Goal: Information Seeking & Learning: Find specific fact

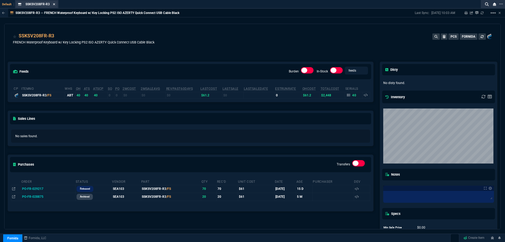
click at [54, 4] on icon at bounding box center [54, 4] width 2 height 2
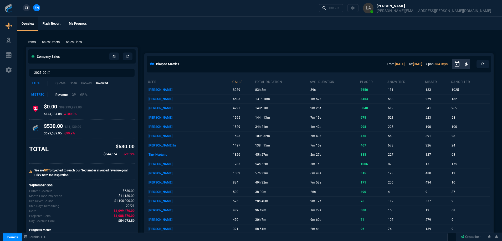
drag, startPoint x: 78, startPoint y: 41, endPoint x: 112, endPoint y: 42, distance: 34.5
click at [78, 41] on p "Sales Lines" at bounding box center [74, 42] width 16 height 5
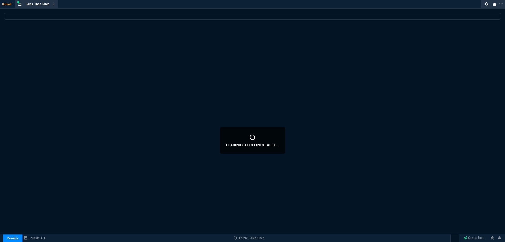
select select
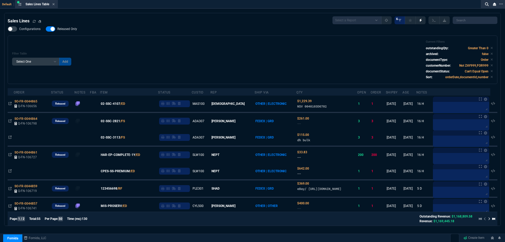
drag, startPoint x: 66, startPoint y: 29, endPoint x: 189, endPoint y: 37, distance: 123.3
click at [66, 29] on span "Released Only" at bounding box center [67, 29] width 20 height 4
click at [46, 29] on input "Released Only" at bounding box center [45, 29] width 0 height 0
checkbox input "false"
click at [187, 38] on div "Filter Table Select One Add Filter () Age () ATS () Cond (itemVariantCode) Cust…" at bounding box center [252, 59] width 489 height 48
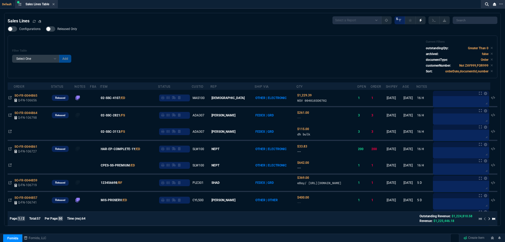
click at [54, 5] on icon at bounding box center [53, 4] width 2 height 3
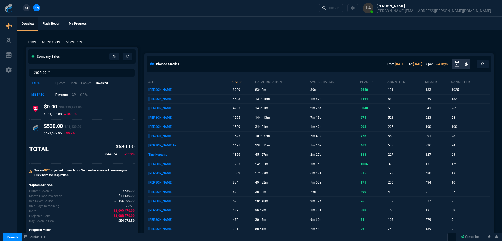
click at [286, 30] on ul "Overview Flash Report My Progress" at bounding box center [259, 24] width 485 height 14
drag, startPoint x: 171, startPoint y: 32, endPoint x: 136, endPoint y: 38, distance: 36.3
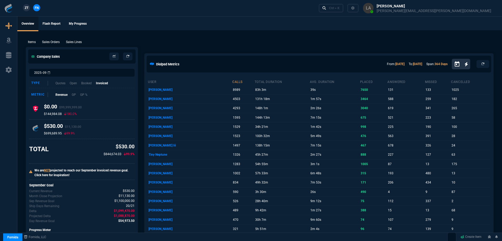
click at [26, 6] on span "ZT" at bounding box center [27, 8] width 4 height 5
click at [344, 10] on link "Ctrl + K" at bounding box center [331, 8] width 25 height 8
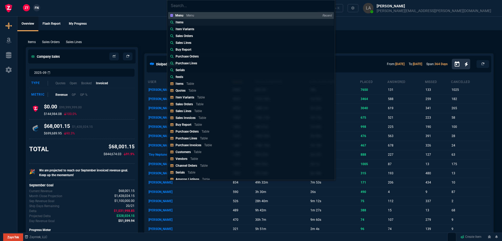
click at [186, 23] on link "Items" at bounding box center [251, 22] width 166 height 7
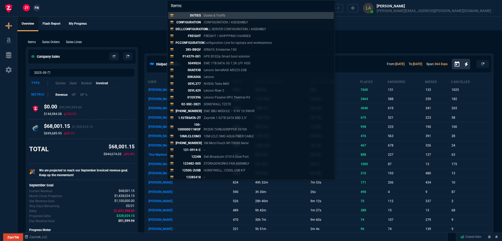
paste input "C1101-4P"
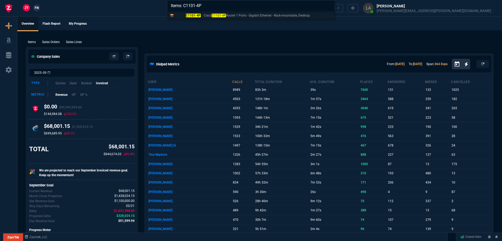
type input "Items: C1101-4P"
click at [196, 17] on p "C1101-4P" at bounding box center [188, 15] width 25 height 5
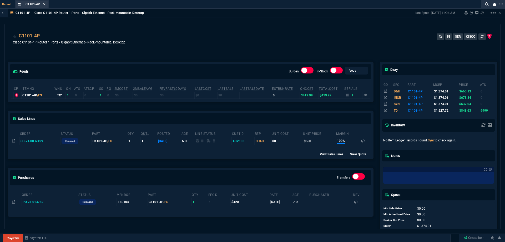
click at [44, 3] on icon at bounding box center [44, 4] width 2 height 3
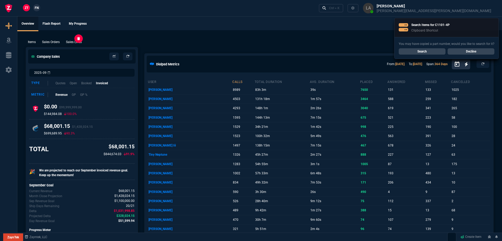
click at [74, 42] on p "Sales Lines" at bounding box center [74, 42] width 16 height 5
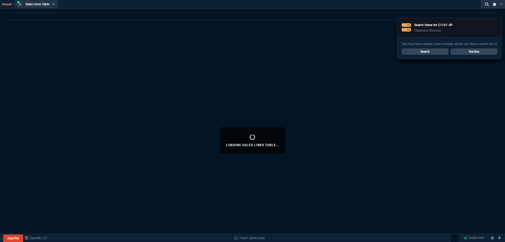
select select
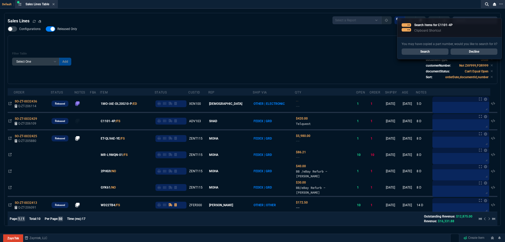
click at [54, 5] on icon at bounding box center [54, 4] width 2 height 2
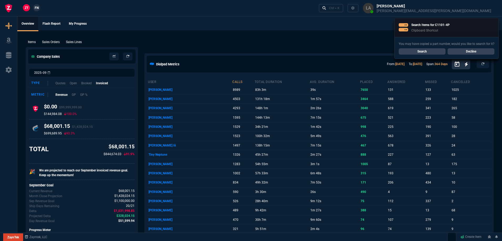
click at [36, 8] on span "FN" at bounding box center [37, 8] width 4 height 5
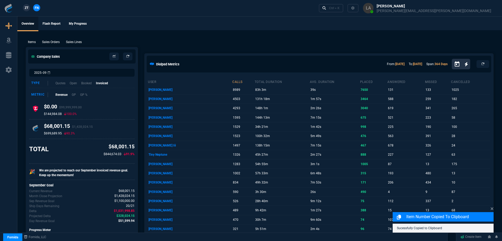
click at [74, 40] on p "Sales Lines" at bounding box center [74, 42] width 16 height 5
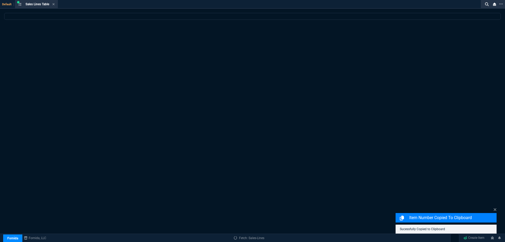
select select
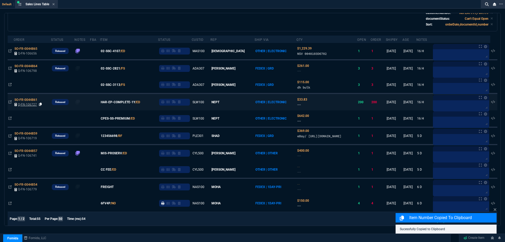
scroll to position [79, 0]
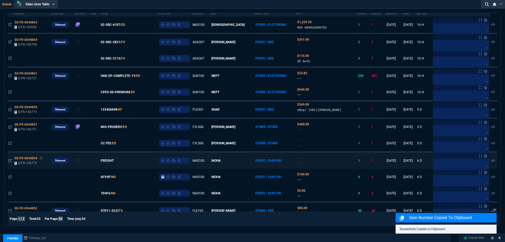
click at [28, 160] on div "SO-FR-0044854" at bounding box center [31, 158] width 35 height 5
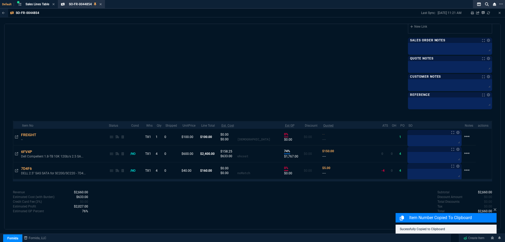
scroll to position [301, 0]
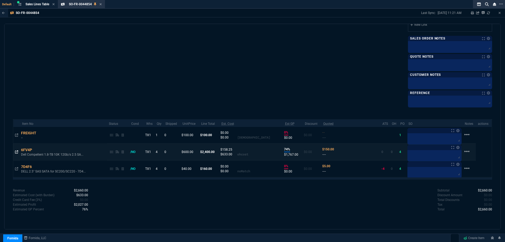
click at [16, 153] on icon at bounding box center [16, 151] width 3 height 3
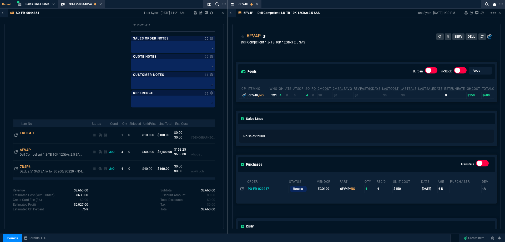
click at [264, 36] on icon at bounding box center [264, 36] width 3 height 3
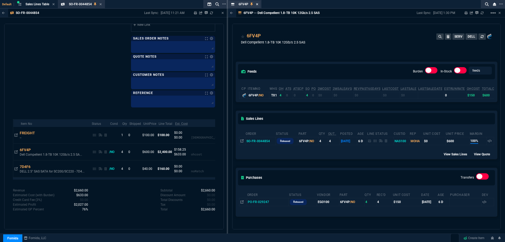
click at [256, 6] on icon at bounding box center [257, 4] width 2 height 3
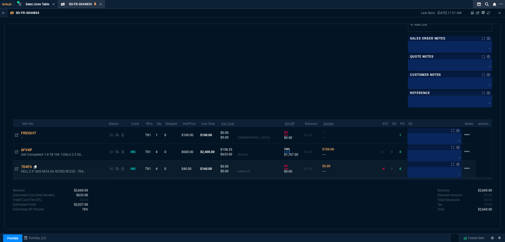
click at [37, 168] on icon at bounding box center [35, 166] width 3 height 3
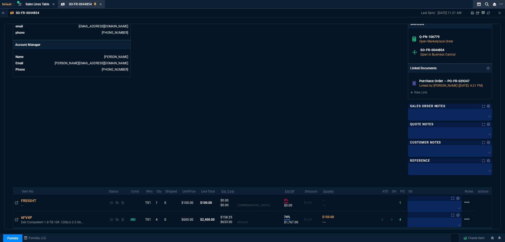
scroll to position [301, 0]
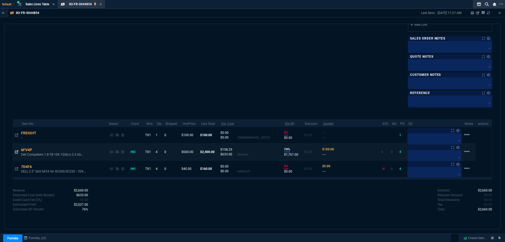
click at [17, 152] on icon at bounding box center [16, 151] width 3 height 3
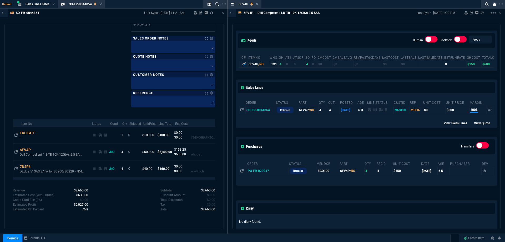
scroll to position [0, 0]
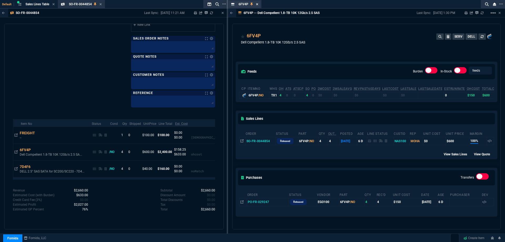
click at [257, 5] on icon at bounding box center [257, 4] width 2 height 3
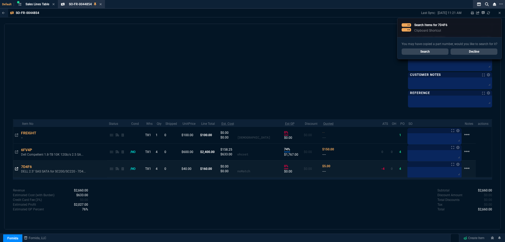
click at [17, 170] on icon at bounding box center [16, 168] width 3 height 3
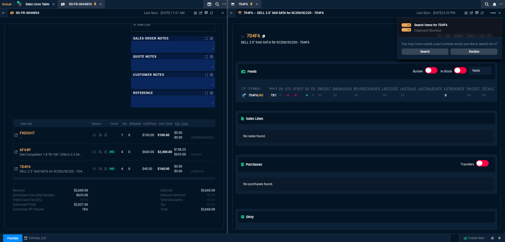
click at [264, 37] on icon at bounding box center [263, 36] width 3 height 3
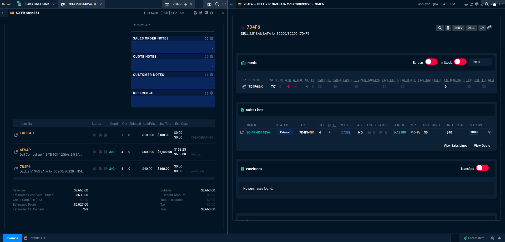
drag, startPoint x: 240, startPoint y: 1, endPoint x: 163, endPoint y: 9, distance: 77.7
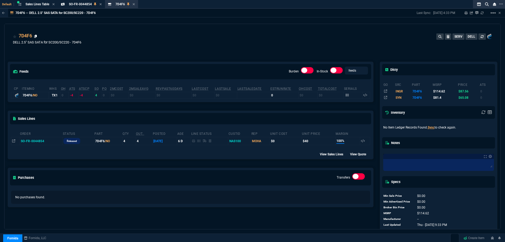
click at [37, 34] on link at bounding box center [35, 36] width 3 height 4
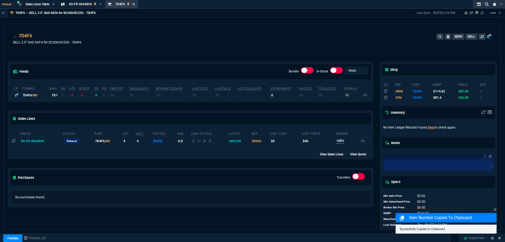
click at [134, 5] on icon at bounding box center [133, 4] width 2 height 3
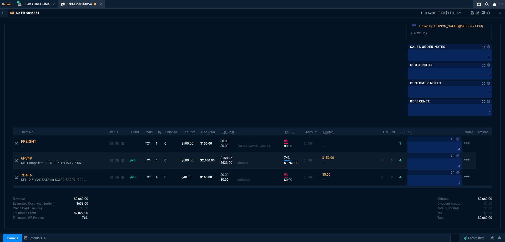
scroll to position [301, 0]
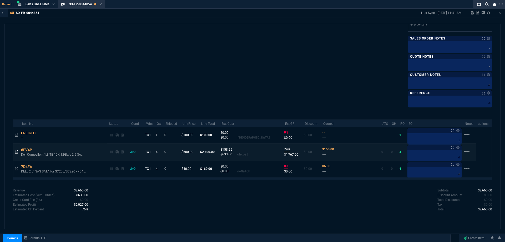
click at [15, 152] on icon at bounding box center [16, 151] width 3 height 3
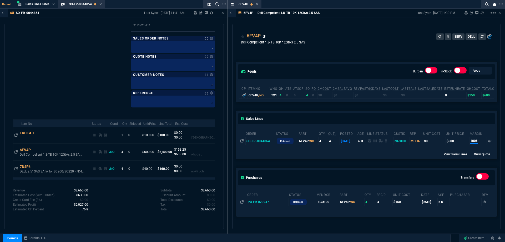
click at [265, 37] on icon at bounding box center [264, 36] width 3 height 3
click at [245, 48] on icon at bounding box center [244, 48] width 3 height 3
click at [258, 4] on icon at bounding box center [257, 4] width 2 height 3
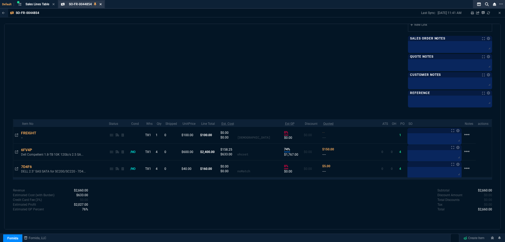
click at [101, 4] on icon at bounding box center [100, 4] width 2 height 3
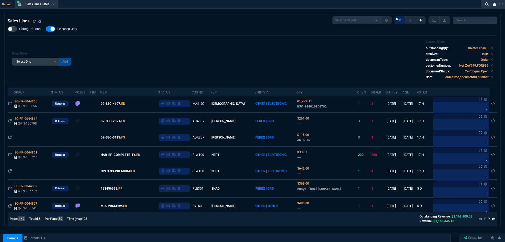
click at [54, 4] on div "ZT FN Ctrl + K" at bounding box center [252, 8] width 505 height 16
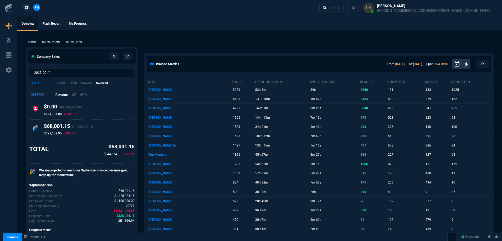
click at [25, 10] on link "ZT" at bounding box center [26, 7] width 7 height 7
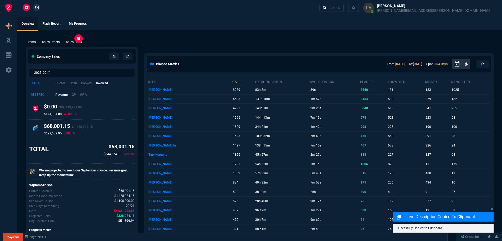
click at [75, 43] on p "Sales Lines" at bounding box center [74, 42] width 16 height 5
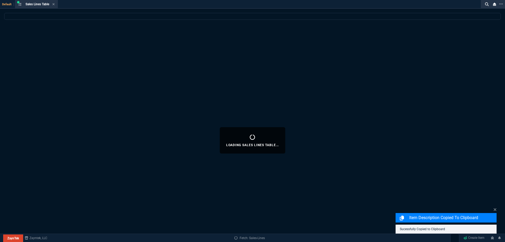
select select
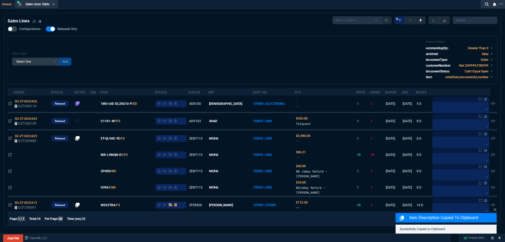
click at [64, 25] on div "Sales Lines Select a Report NEW QUERY SonicWall Sale AMZ (MTD) NEW QUERY INS100…" at bounding box center [252, 148] width 489 height 265
click at [76, 30] on span "Released Only" at bounding box center [67, 29] width 20 height 4
click at [46, 29] on input "Released Only" at bounding box center [45, 29] width 0 height 0
checkbox input "false"
click at [198, 47] on div "Filter Table Select One Add Filter () Age () ATS () Cond (itemVariantCode) Cust…" at bounding box center [252, 59] width 481 height 39
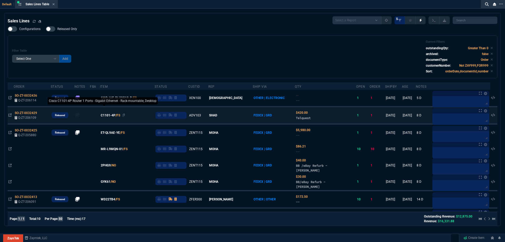
click at [111, 114] on span "C1101-4P" at bounding box center [108, 115] width 15 height 5
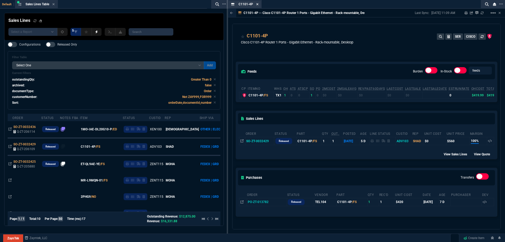
click at [256, 4] on icon at bounding box center [257, 4] width 2 height 3
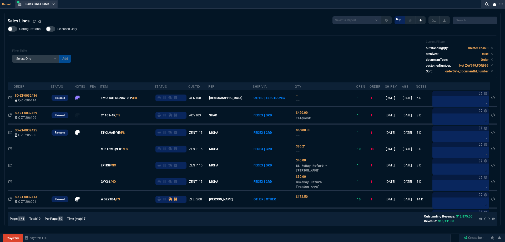
click at [54, 4] on icon at bounding box center [53, 4] width 2 height 3
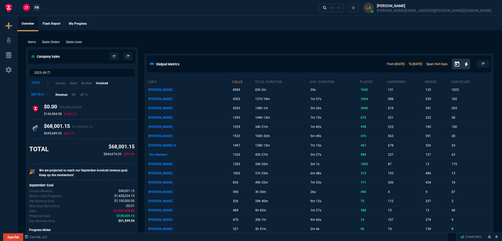
click at [35, 9] on span "FN" at bounding box center [37, 7] width 4 height 5
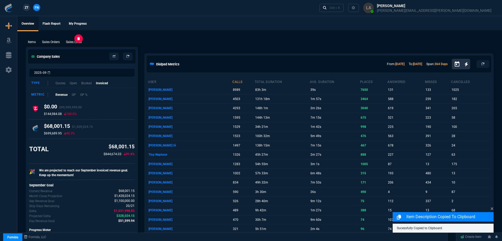
click at [74, 40] on p "Sales Lines" at bounding box center [74, 42] width 16 height 5
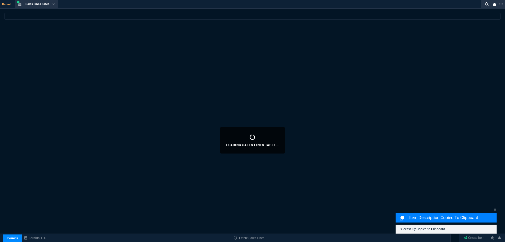
select select
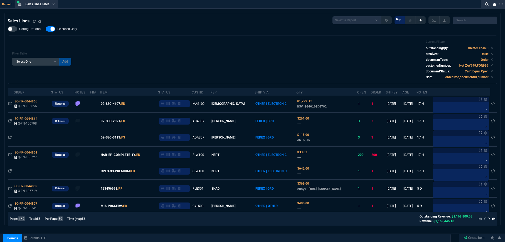
click at [70, 32] on nx-fornida-field-switch-one "Released Only" at bounding box center [64, 30] width 37 height 5
click at [71, 30] on span "Released Only" at bounding box center [67, 29] width 20 height 4
click at [46, 29] on input "Released Only" at bounding box center [45, 29] width 0 height 0
click at [113, 40] on div "Filter Table Select One Add Filter () Age () ATS () Cond (itemVariantCode) Cust…" at bounding box center [252, 59] width 489 height 48
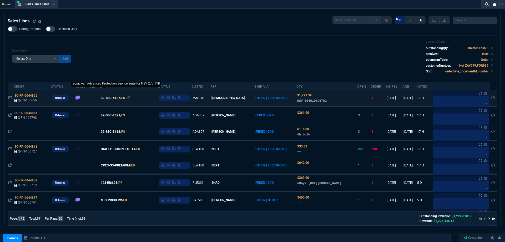
click at [116, 132] on span "02-SSC-3113" at bounding box center [110, 131] width 19 height 5
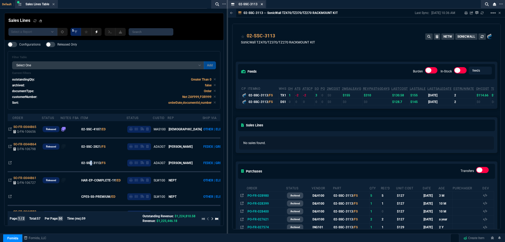
click at [263, 4] on icon at bounding box center [262, 4] width 2 height 2
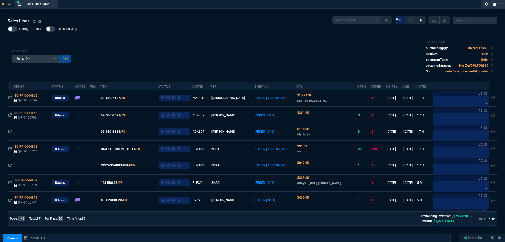
click at [68, 29] on span "Released Only" at bounding box center [67, 29] width 20 height 4
click at [46, 29] on input "Released Only" at bounding box center [45, 29] width 0 height 0
click at [101, 41] on div "Filter Table Select One Add Filter () Age () ATS () Cond (itemVariantCode) Cust…" at bounding box center [252, 57] width 481 height 34
click at [62, 29] on span "Released Only" at bounding box center [67, 29] width 20 height 4
click at [46, 29] on input "Released Only" at bounding box center [45, 29] width 0 height 0
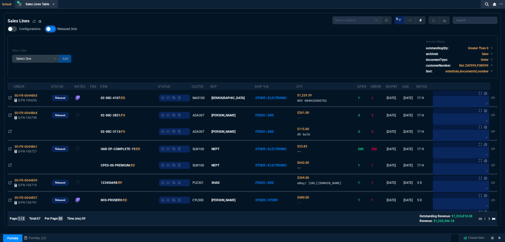
checkbox input "false"
click at [115, 42] on div "Filter Table Select One Add Filter () Age () ATS () Cond (itemVariantCode) Cust…" at bounding box center [252, 57] width 481 height 34
click at [55, 4] on icon at bounding box center [53, 4] width 2 height 3
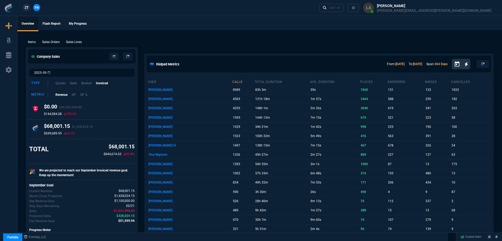
click at [25, 9] on span "ZT" at bounding box center [27, 7] width 4 height 5
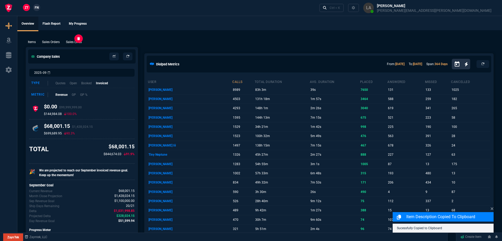
click at [75, 43] on p "Sales Lines" at bounding box center [74, 42] width 16 height 5
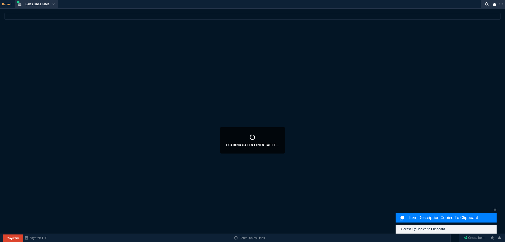
select select
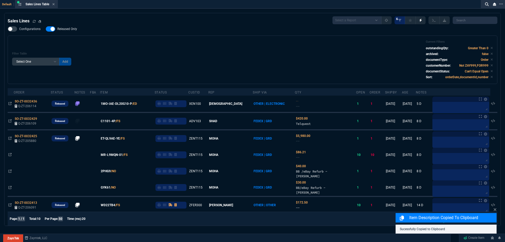
click at [66, 30] on span "Released Only" at bounding box center [67, 29] width 20 height 4
click at [46, 29] on input "Released Only" at bounding box center [45, 29] width 0 height 0
checkbox input "false"
click at [182, 62] on div "Filter Table Select One Add Filter () Age () ATS () Cond (itemVariantCode) Cust…" at bounding box center [252, 59] width 481 height 39
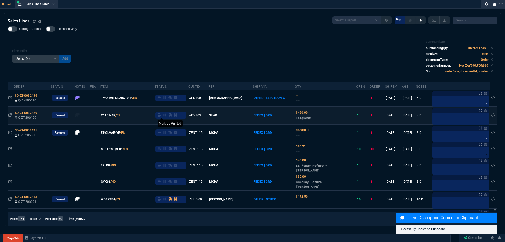
click at [161, 115] on icon at bounding box center [158, 114] width 3 height 3
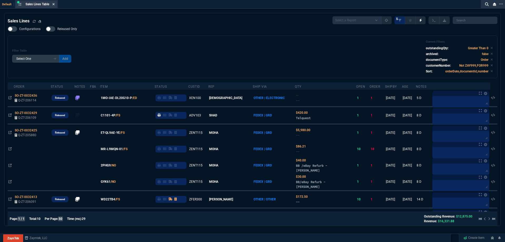
click at [54, 6] on fa-icon at bounding box center [53, 5] width 2 height 4
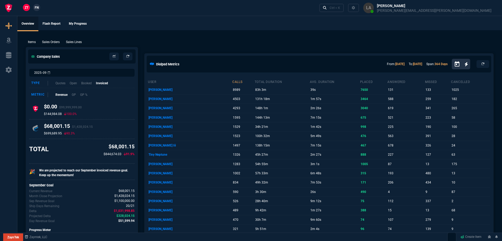
click at [37, 9] on span "FN" at bounding box center [37, 7] width 4 height 5
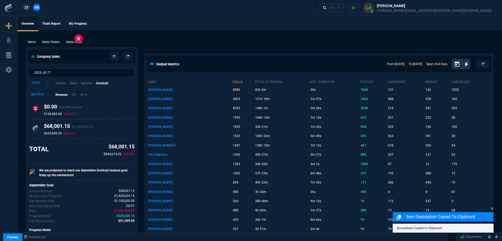
click at [73, 41] on p "Sales Lines" at bounding box center [74, 42] width 16 height 5
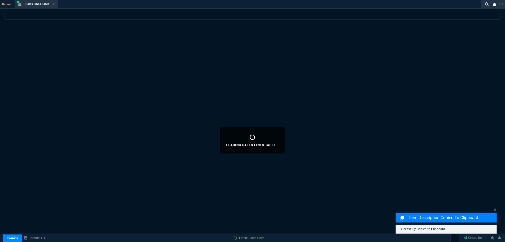
select select
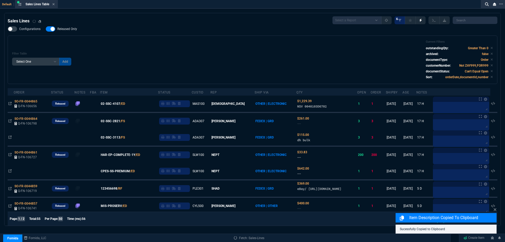
click at [69, 29] on span "Released Only" at bounding box center [67, 29] width 20 height 4
click at [46, 29] on input "Released Only" at bounding box center [45, 29] width 0 height 0
click at [169, 52] on div "Filter Table Select One Add Filter () Age () ATS () Cond (itemVariantCode) Cust…" at bounding box center [252, 59] width 481 height 39
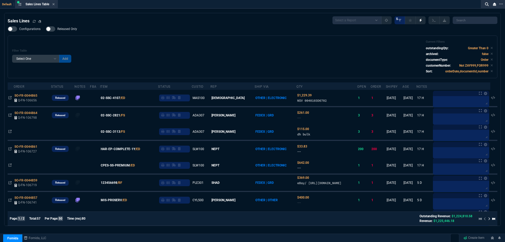
click at [77, 30] on label "Released Only" at bounding box center [64, 28] width 37 height 5
click at [46, 29] on input "Released Only" at bounding box center [45, 29] width 0 height 0
click at [152, 49] on div "Filter Table Select One Add Filter () Age () ATS () Cond (itemVariantCode) Cust…" at bounding box center [252, 57] width 481 height 34
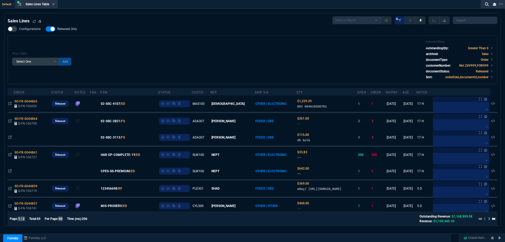
click at [69, 27] on span "Released Only" at bounding box center [67, 29] width 20 height 4
click at [46, 29] on input "Released Only" at bounding box center [45, 29] width 0 height 0
click at [177, 48] on div "Filter Table Select One Add Filter () Age () ATS () Cond (itemVariantCode) Cust…" at bounding box center [252, 59] width 481 height 39
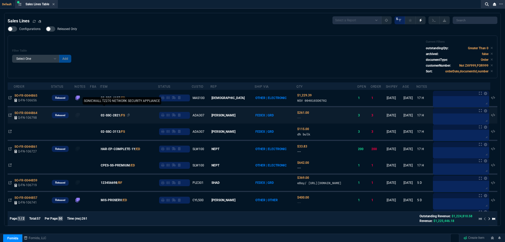
click at [115, 115] on span "02-SSC-2821" at bounding box center [110, 115] width 19 height 5
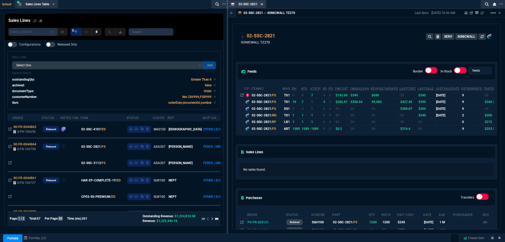
click at [262, 4] on icon at bounding box center [262, 4] width 2 height 3
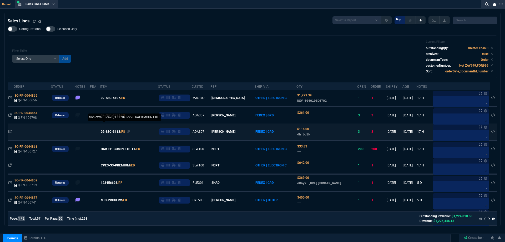
click at [117, 131] on span "02-SSC-3113" at bounding box center [110, 131] width 19 height 5
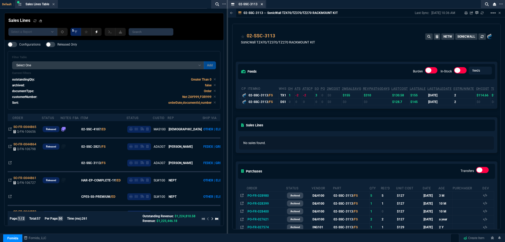
click at [261, 5] on icon at bounding box center [262, 4] width 2 height 3
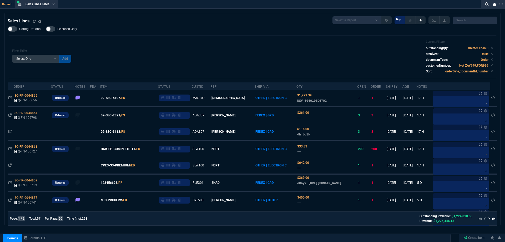
click at [66, 29] on span "Released Only" at bounding box center [67, 29] width 20 height 4
click at [46, 29] on input "Released Only" at bounding box center [45, 29] width 0 height 0
checkbox input "true"
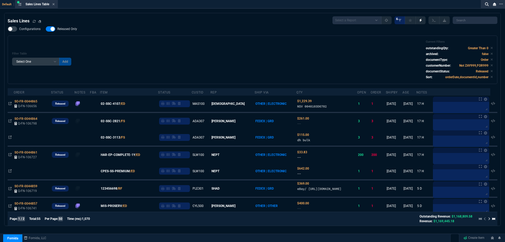
drag, startPoint x: 54, startPoint y: 5, endPoint x: 57, endPoint y: 9, distance: 5.6
click at [54, 5] on icon at bounding box center [54, 4] width 2 height 2
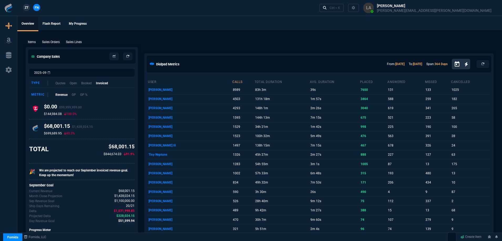
click at [25, 8] on span "ZT" at bounding box center [27, 7] width 4 height 5
click at [44, 5] on div "ZT FN Ctrl + K" at bounding box center [251, 8] width 502 height 16
click at [38, 8] on span "FN" at bounding box center [37, 7] width 4 height 5
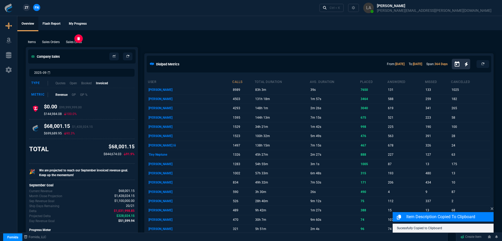
click at [73, 41] on p "Sales Lines" at bounding box center [74, 42] width 16 height 5
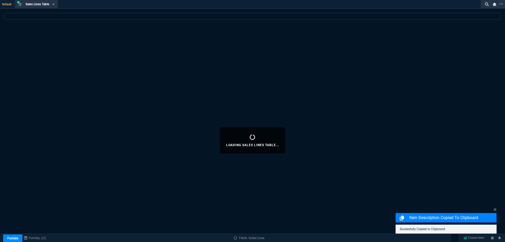
select select
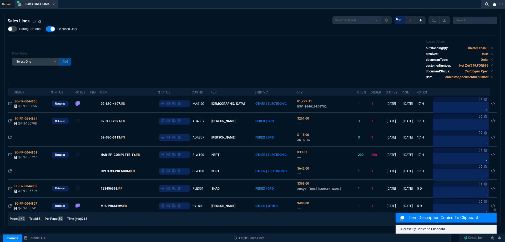
click at [67, 30] on span "Released Only" at bounding box center [67, 29] width 20 height 4
click at [46, 29] on input "Released Only" at bounding box center [45, 29] width 0 height 0
checkbox input "false"
click at [194, 41] on div "Filter Table Select One Add Filter () Age () ATS () Cond (itemVariantCode) Cust…" at bounding box center [252, 59] width 481 height 39
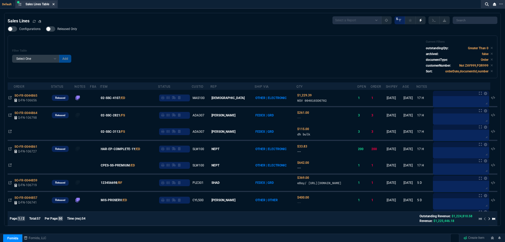
click at [54, 5] on icon at bounding box center [54, 4] width 2 height 2
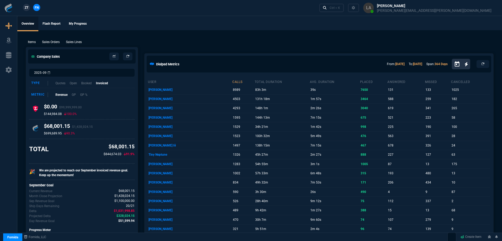
click at [28, 10] on span "ZT" at bounding box center [27, 7] width 4 height 5
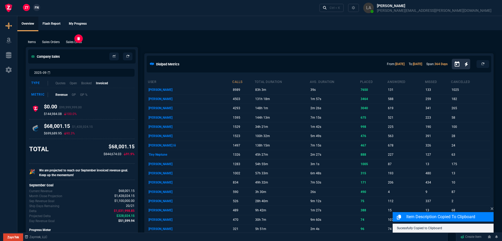
click at [78, 40] on p "Sales Lines" at bounding box center [74, 42] width 16 height 5
select select
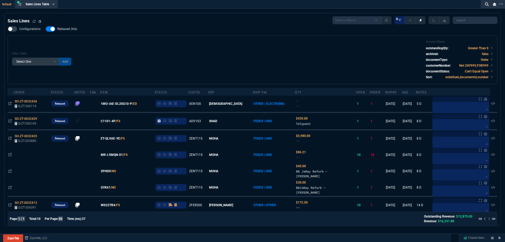
click at [186, 39] on div "Filter Table Select One Add Filter () Age () ATS () Cond (itemVariantCode) Cust…" at bounding box center [252, 59] width 489 height 48
click at [54, 4] on icon at bounding box center [54, 4] width 2 height 2
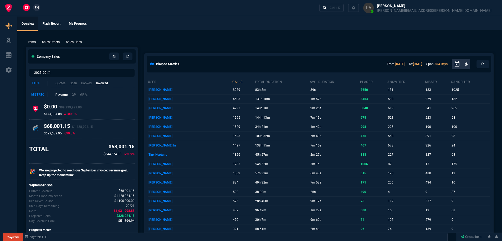
click at [34, 8] on link "FN" at bounding box center [36, 7] width 7 height 7
